Goal: Transaction & Acquisition: Purchase product/service

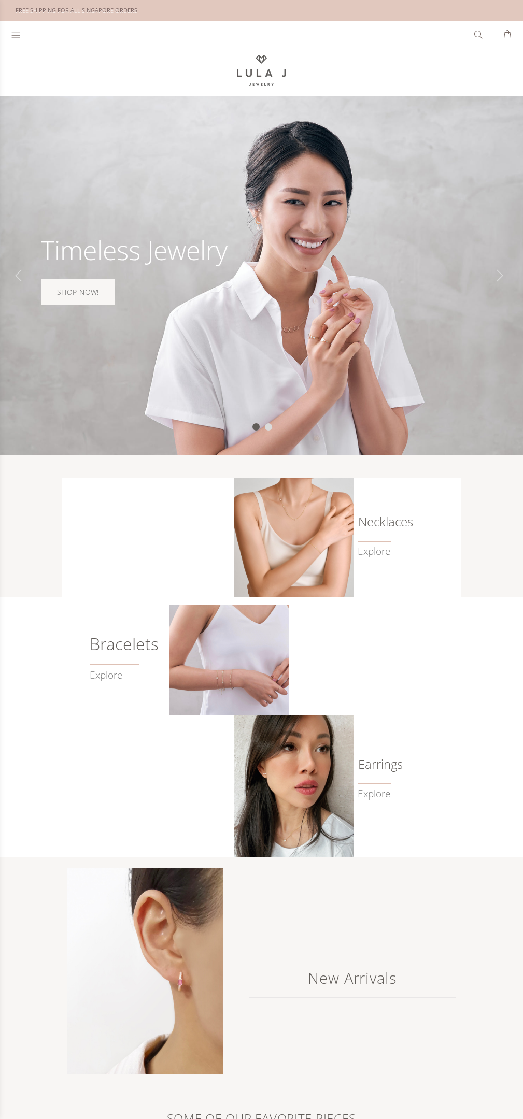
click at [77, 291] on link "SHOP NOW!" at bounding box center [78, 292] width 74 height 26
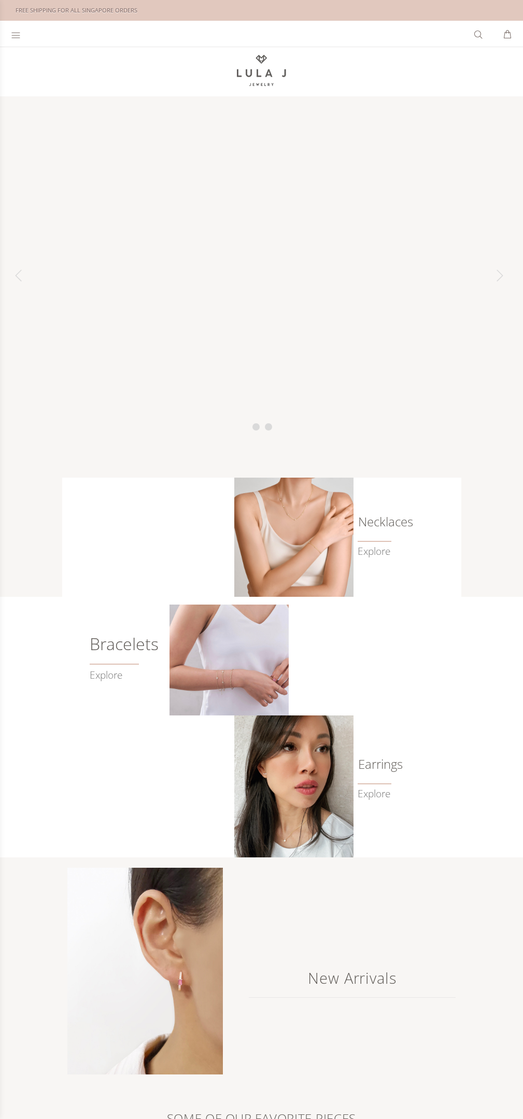
click at [373, 541] on span at bounding box center [374, 541] width 34 height 1
click at [113, 673] on link "Explore" at bounding box center [124, 669] width 69 height 24
